Goal: Information Seeking & Learning: Check status

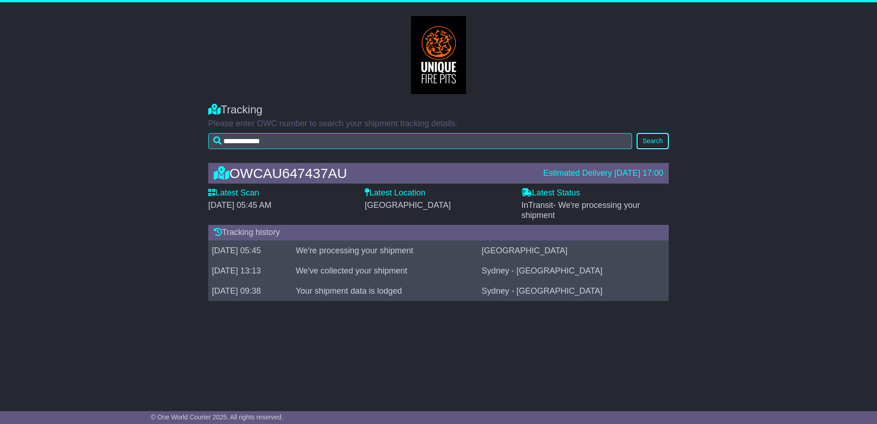
click at [654, 147] on button "Search" at bounding box center [653, 141] width 32 height 16
click at [662, 138] on button "Search" at bounding box center [653, 141] width 32 height 16
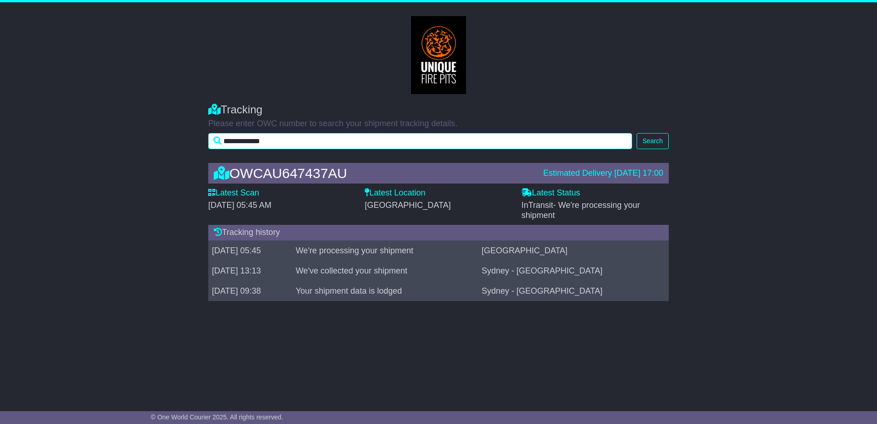
click at [245, 141] on input "**********" at bounding box center [420, 141] width 424 height 16
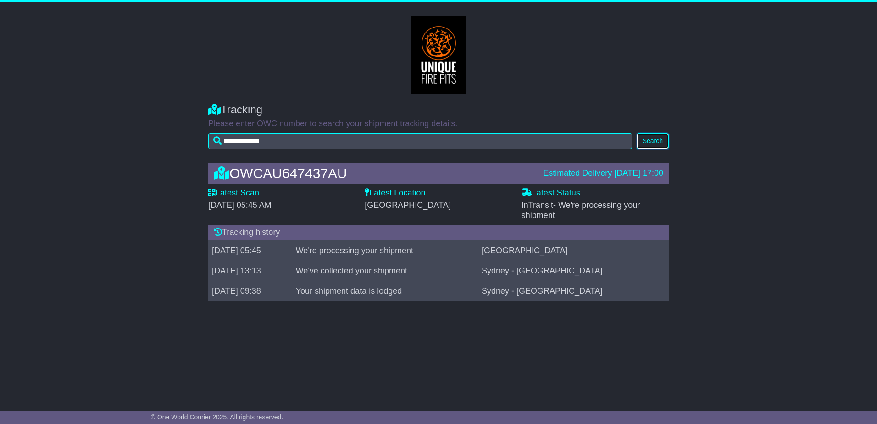
click at [650, 137] on button "Search" at bounding box center [653, 141] width 32 height 16
click at [664, 143] on button "Search" at bounding box center [653, 141] width 32 height 16
drag, startPoint x: 524, startPoint y: 175, endPoint x: 669, endPoint y: 171, distance: 145.0
click at [669, 171] on div "OWCAU647437AU Estimated Delivery 18 Sep 2025 17:00 Latest Scan 18 September 202…" at bounding box center [439, 234] width 470 height 161
click at [654, 147] on button "Search" at bounding box center [653, 141] width 32 height 16
